Goal: Task Accomplishment & Management: Complete application form

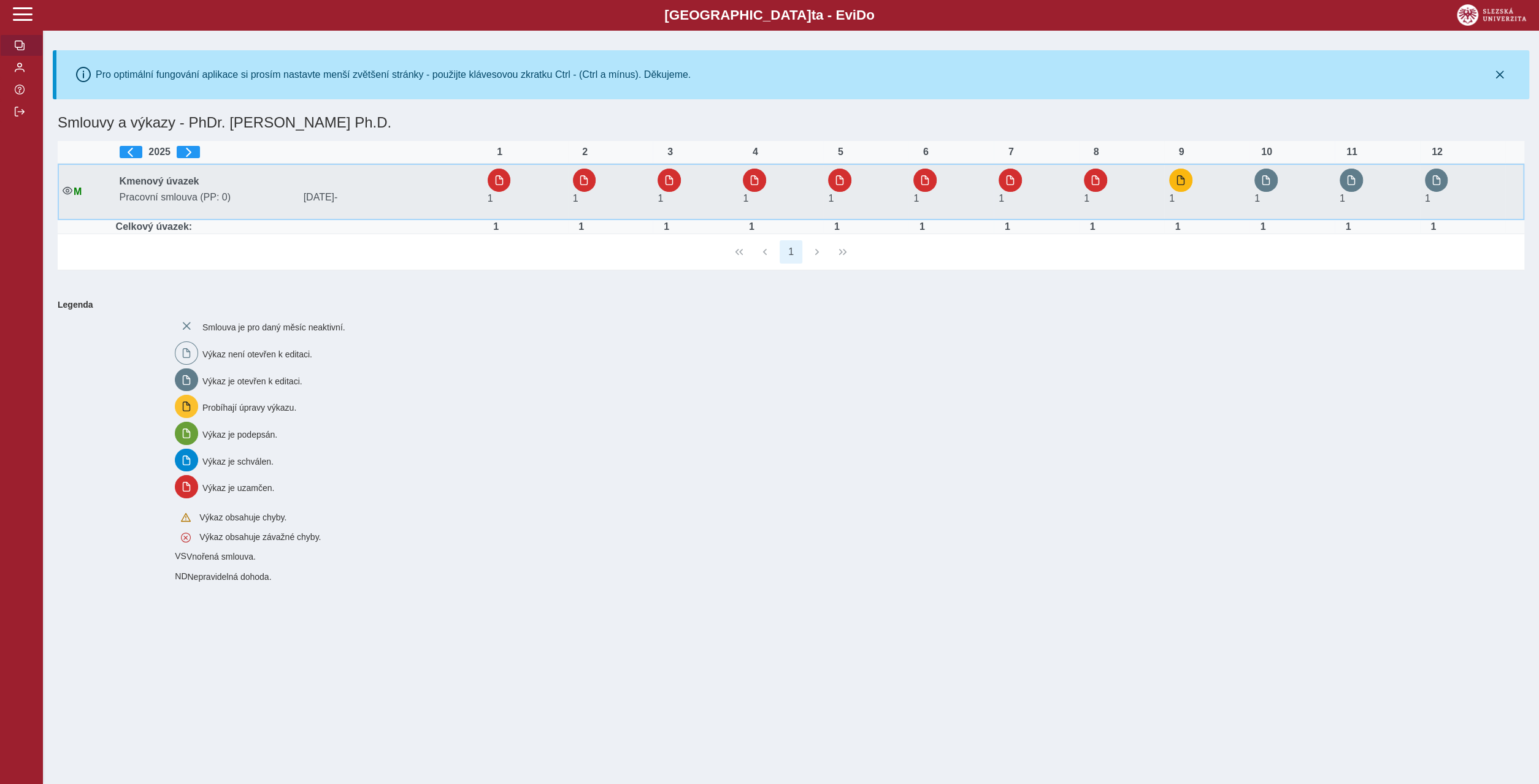
click at [1172, 186] on div "1" at bounding box center [1185, 192] width 34 height 46
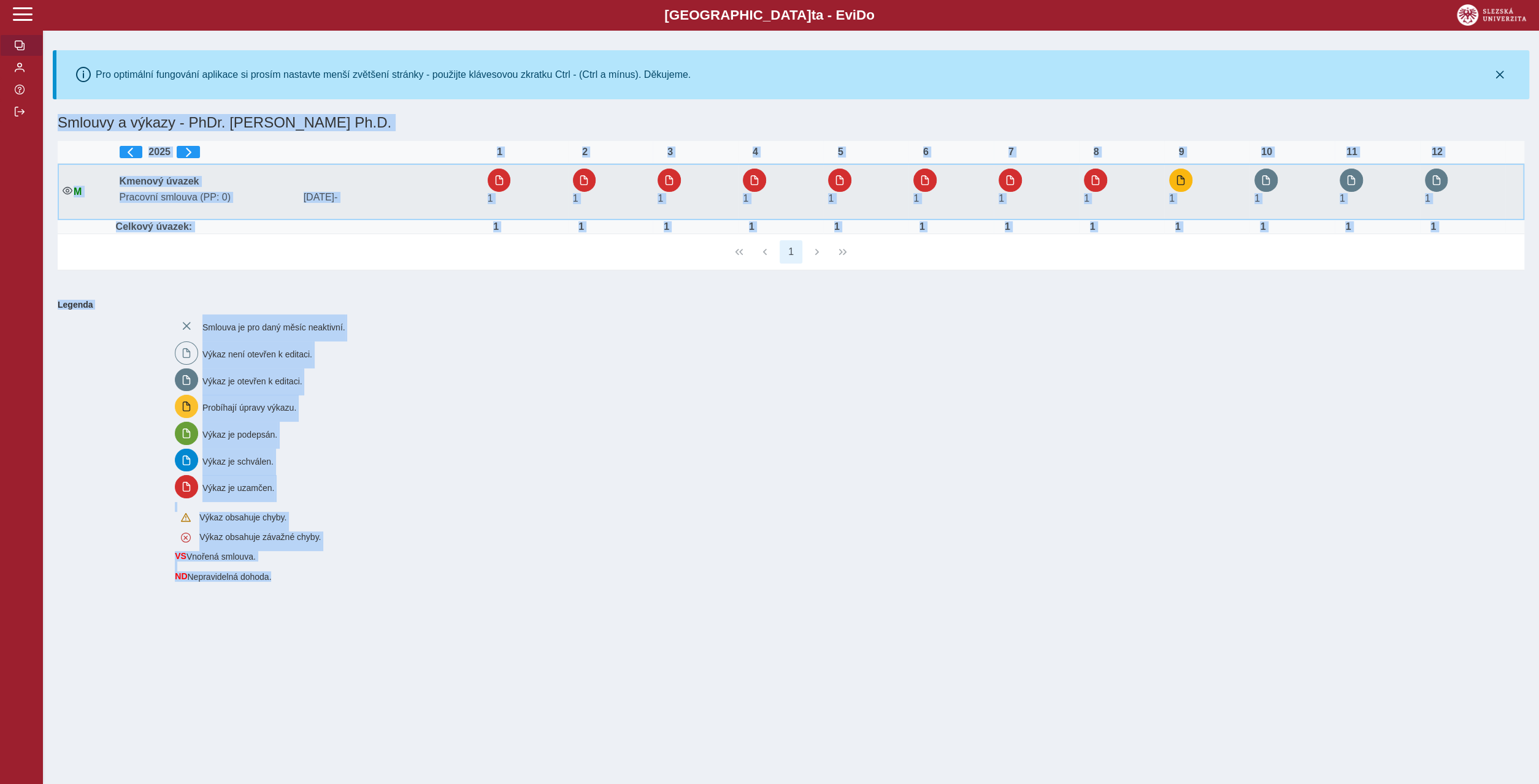
click at [1172, 186] on div "Slezská univerzi t a - Evi D o EviDo Pro optimální fungování aplikace si prosím…" at bounding box center [770, 392] width 1539 height 784
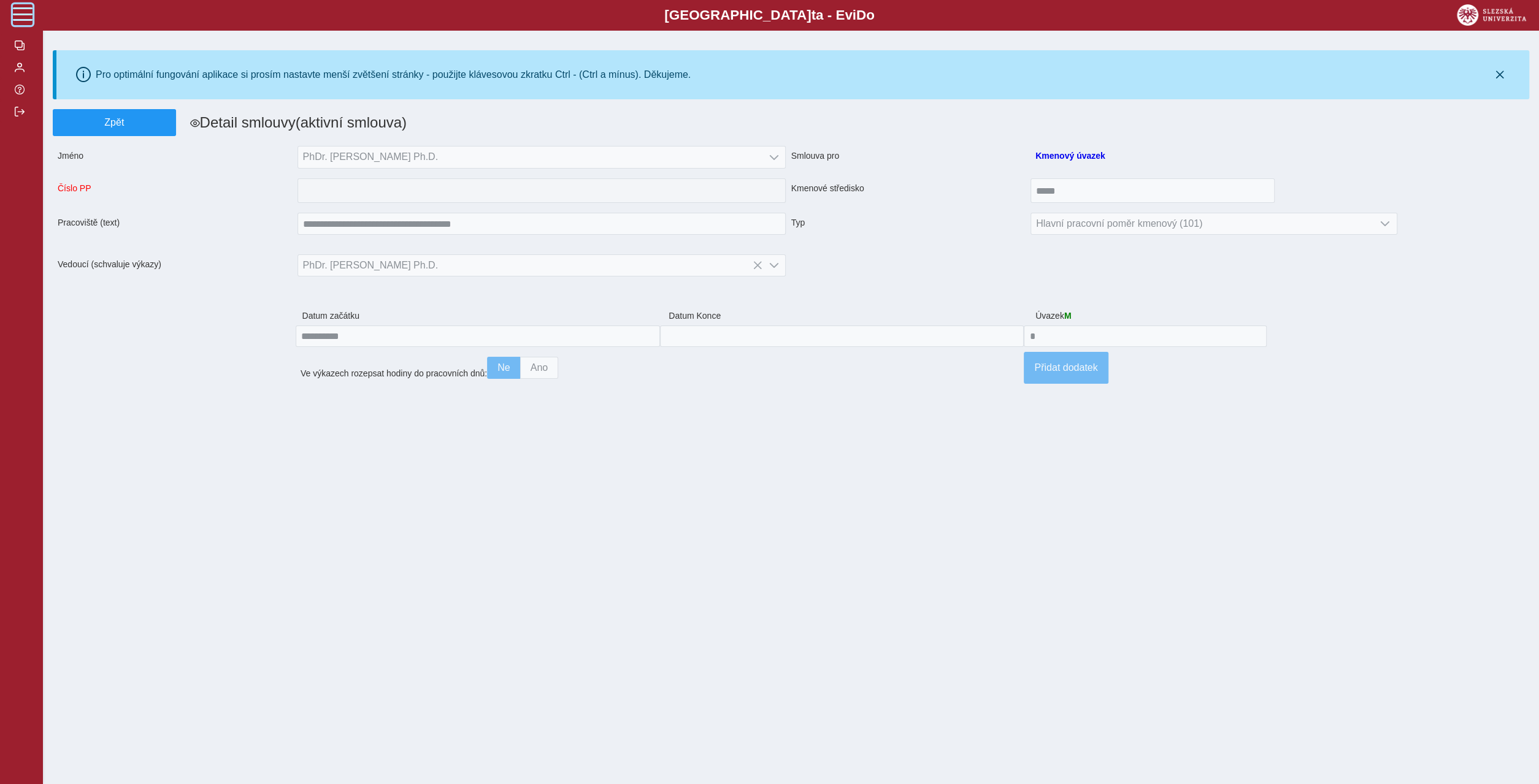
click at [30, 14] on span at bounding box center [23, 14] width 20 height 20
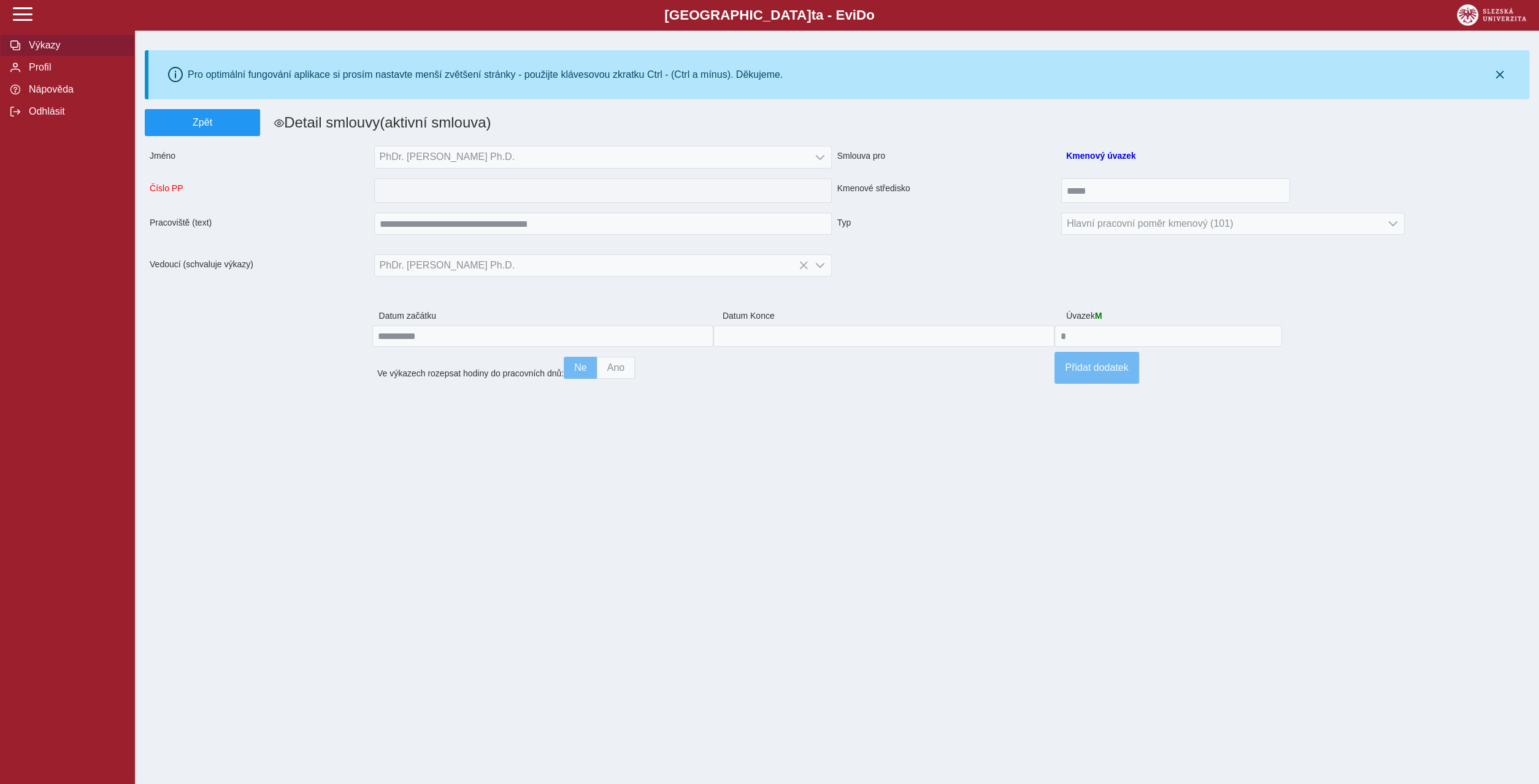
click at [38, 51] on span "Výkazy" at bounding box center [75, 46] width 100 height 11
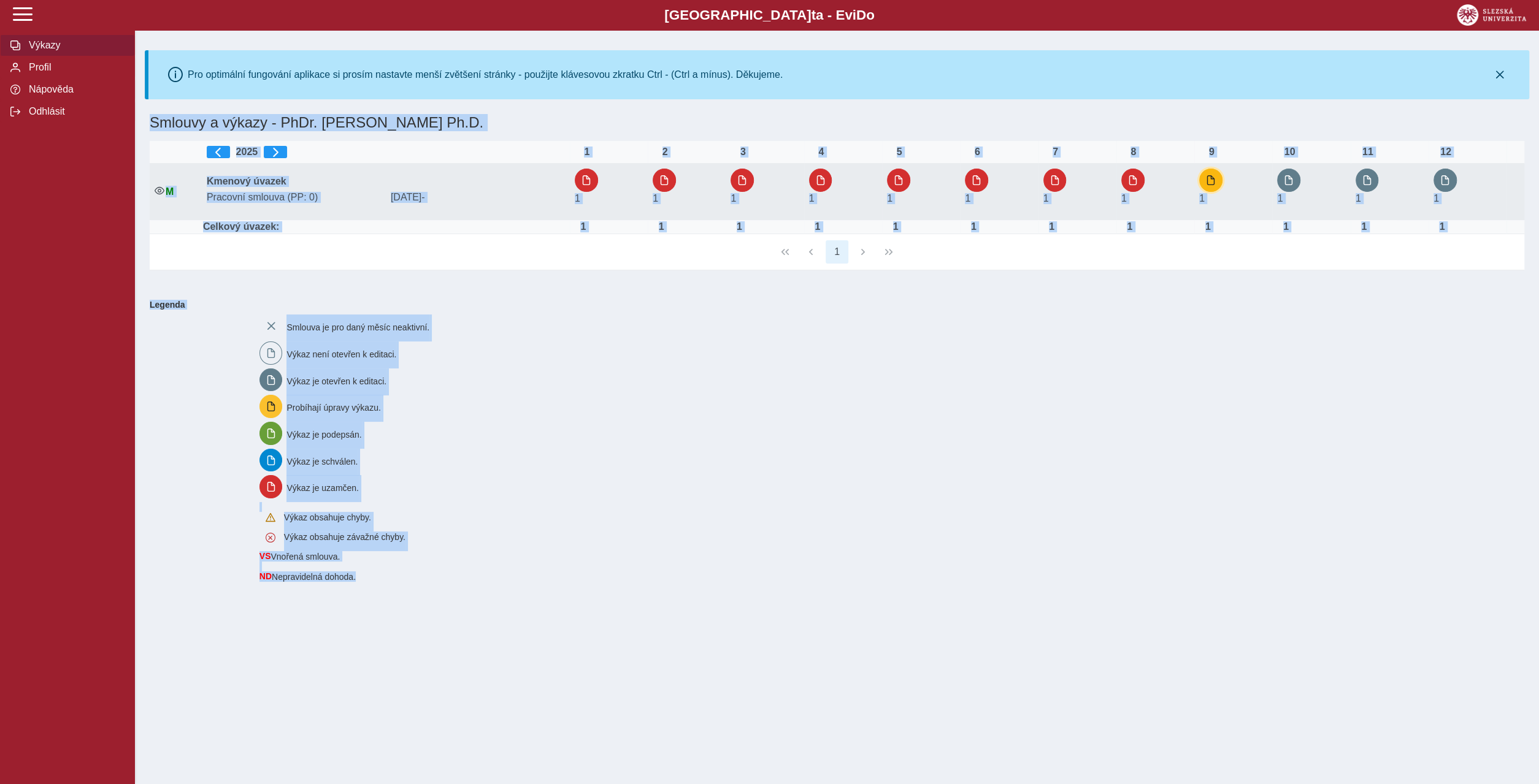
click at [1215, 179] on span "button" at bounding box center [1211, 180] width 10 height 10
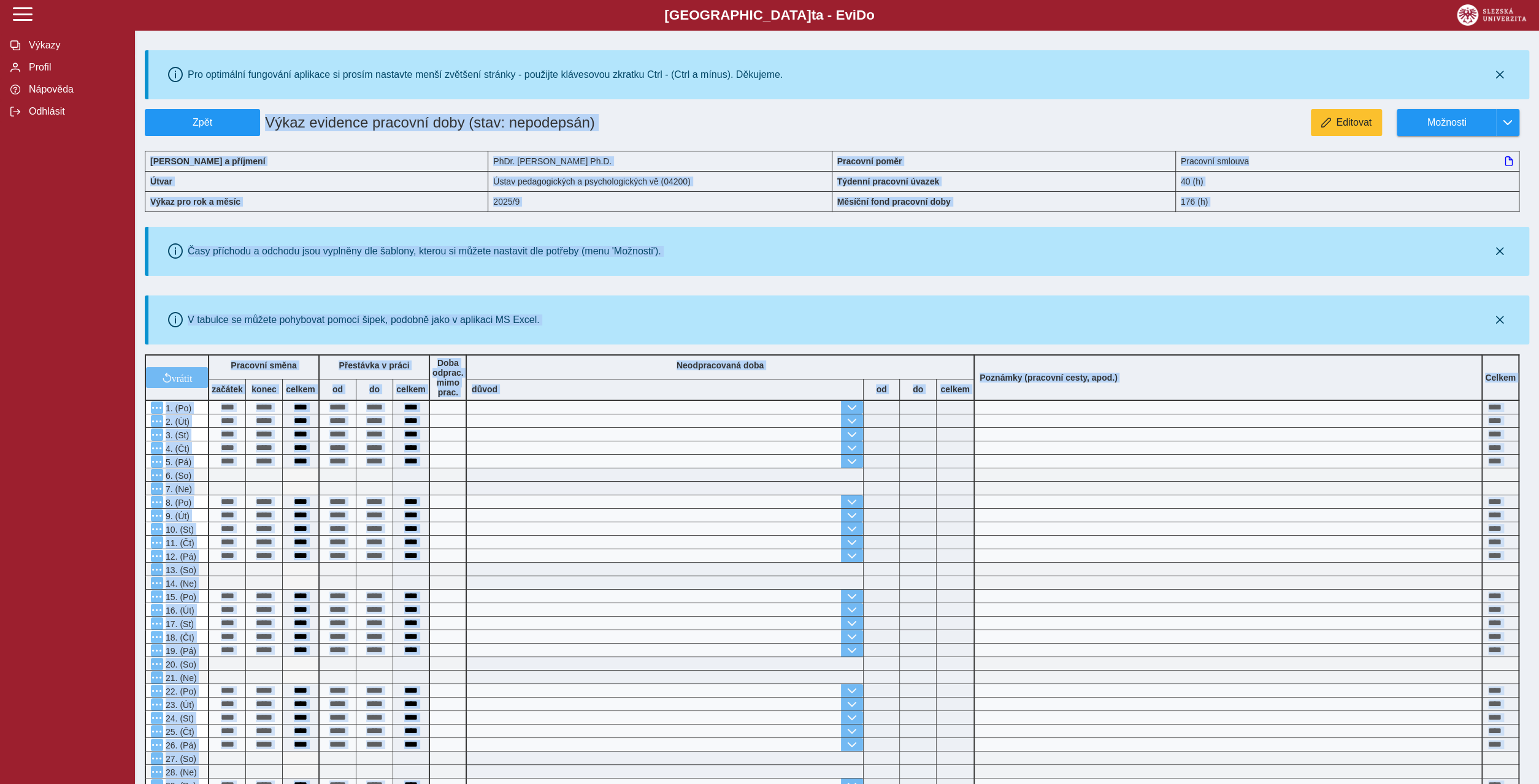
scroll to position [64, 0]
